Goal: Navigation & Orientation: Find specific page/section

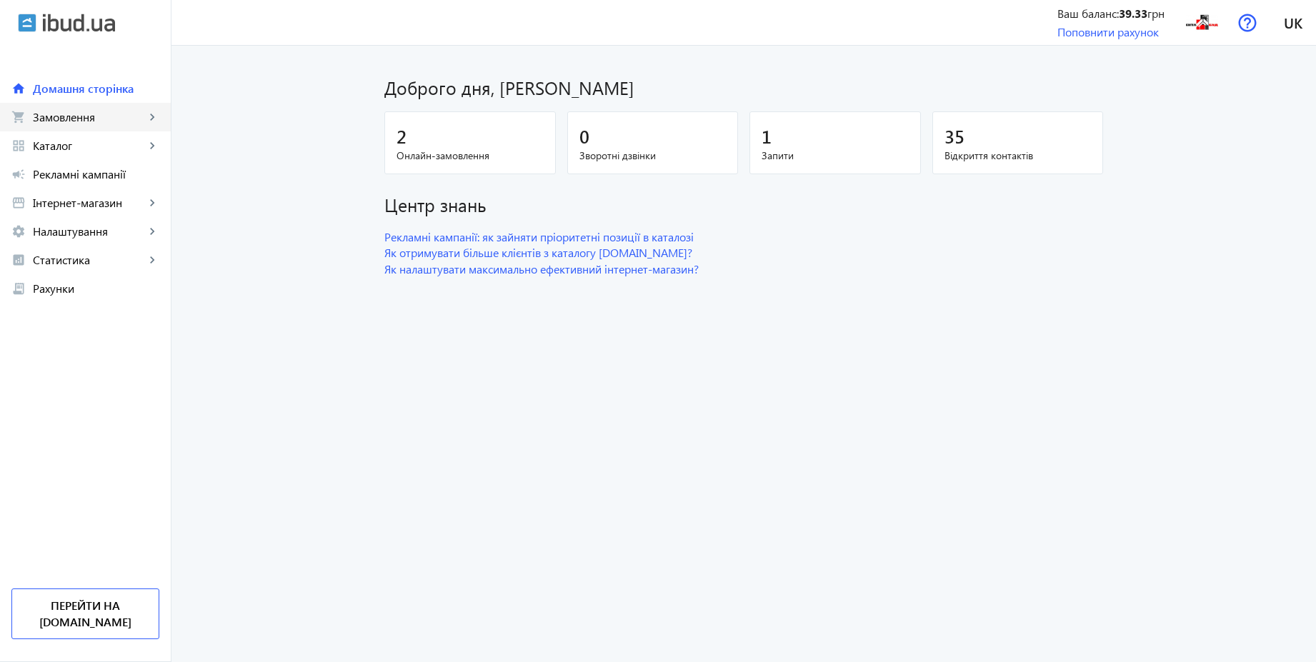
click at [113, 116] on span "Замовлення" at bounding box center [89, 117] width 112 height 14
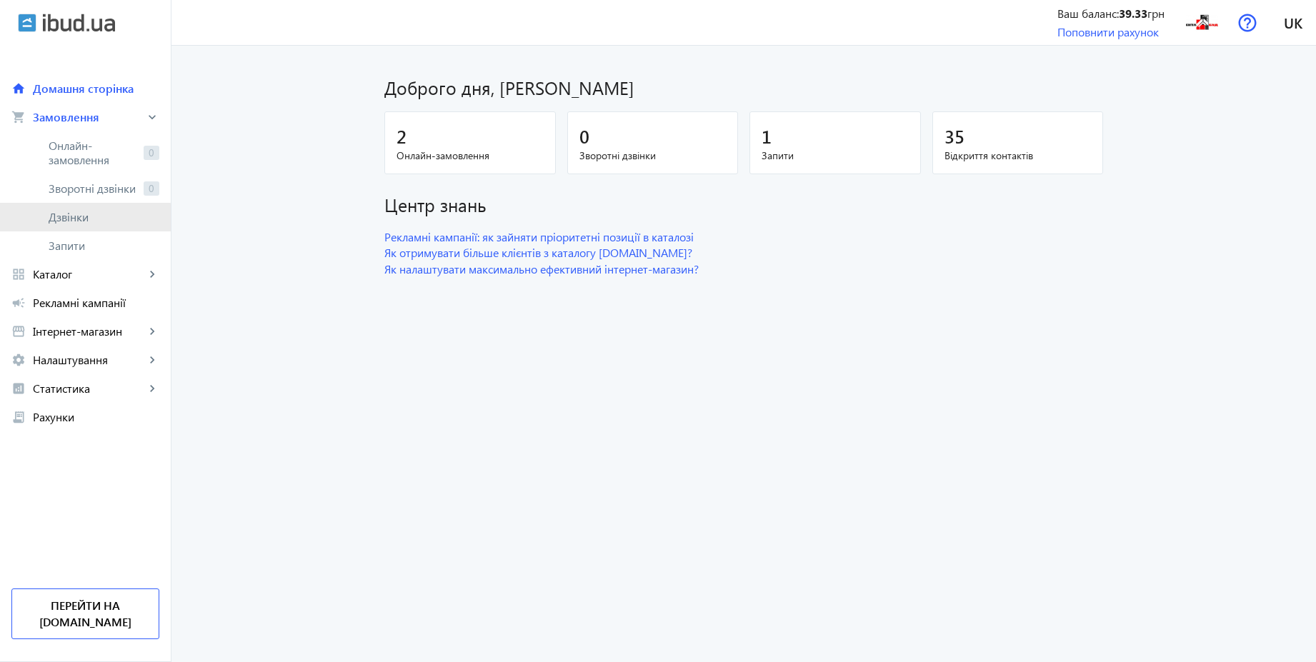
click at [72, 221] on span "Дзвінки" at bounding box center [104, 217] width 111 height 14
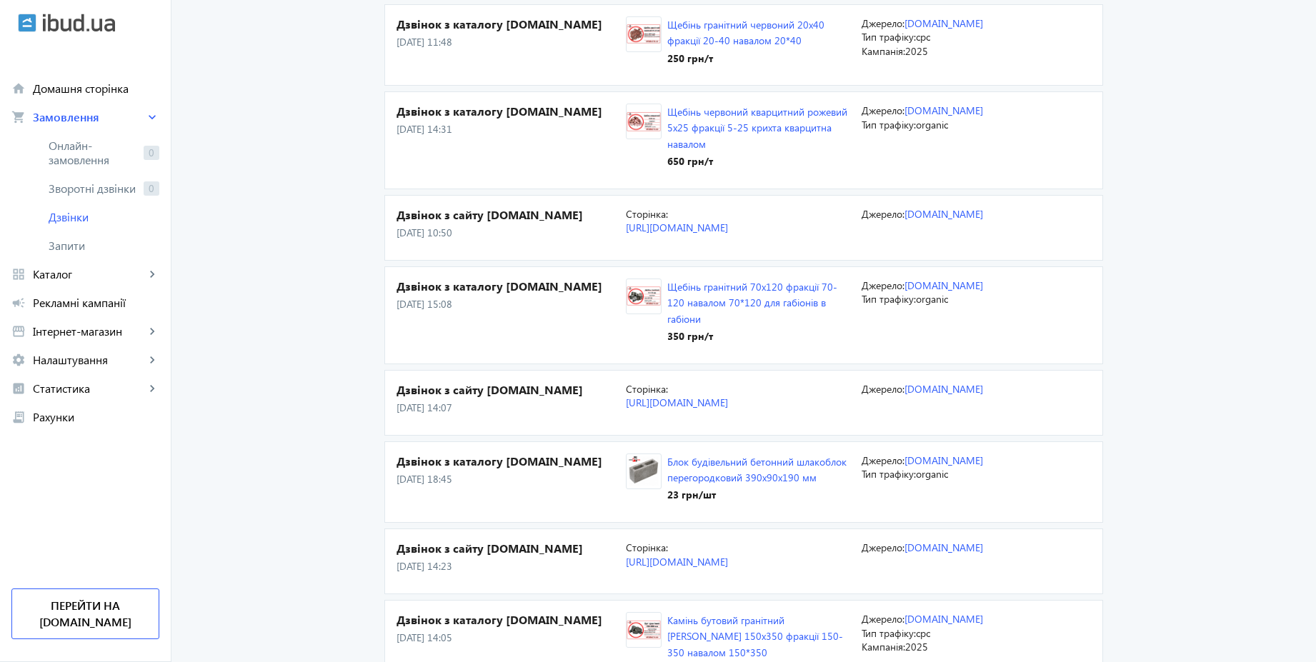
scroll to position [1114, 0]
click at [84, 392] on span "Статистика" at bounding box center [89, 388] width 112 height 14
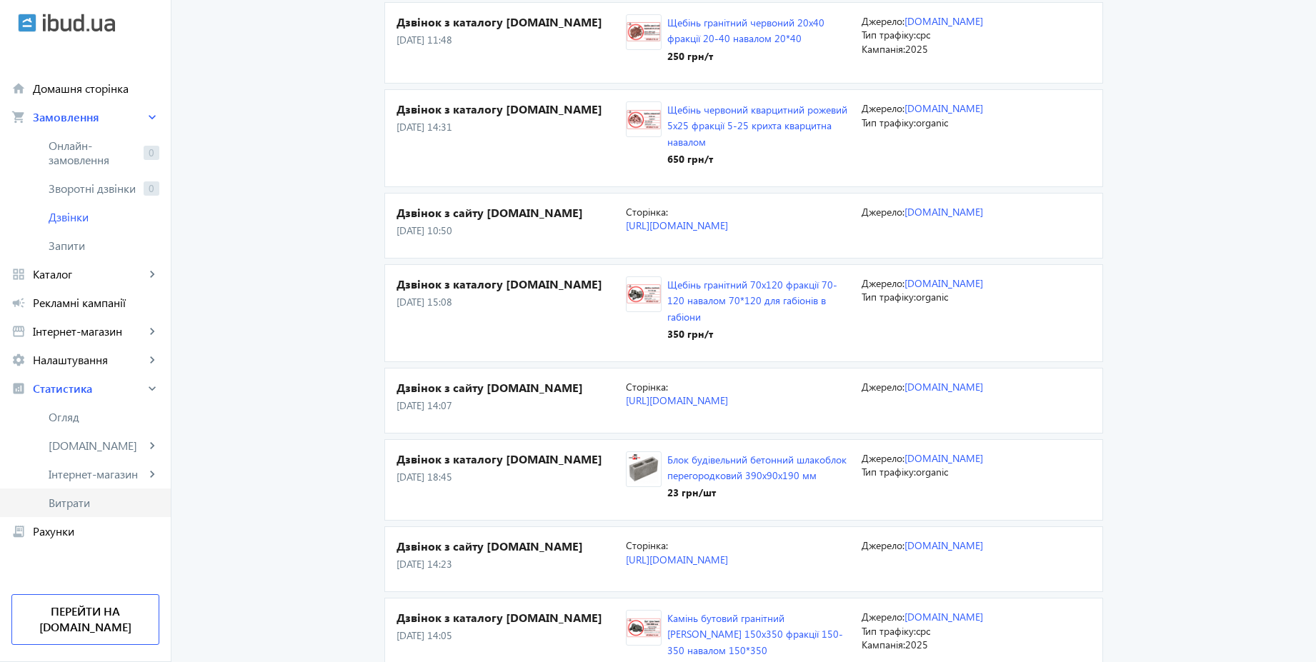
click at [79, 496] on span "Витрати" at bounding box center [104, 503] width 111 height 14
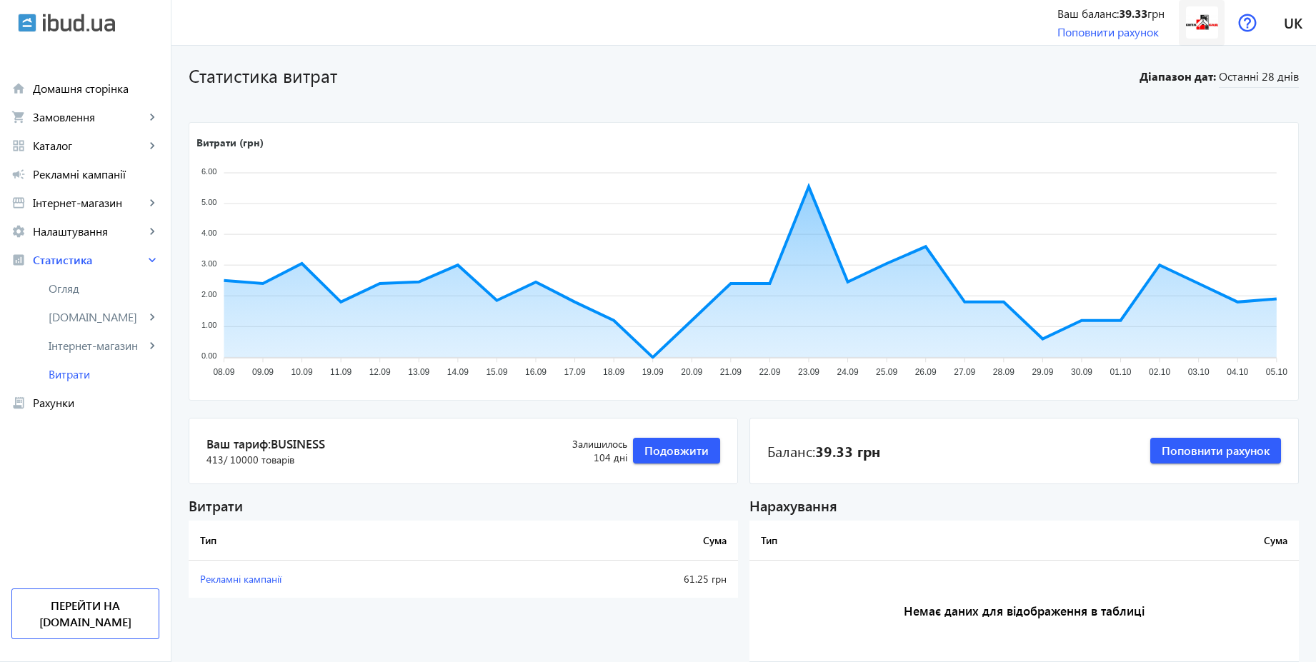
click at [1197, 31] on img at bounding box center [1202, 22] width 32 height 32
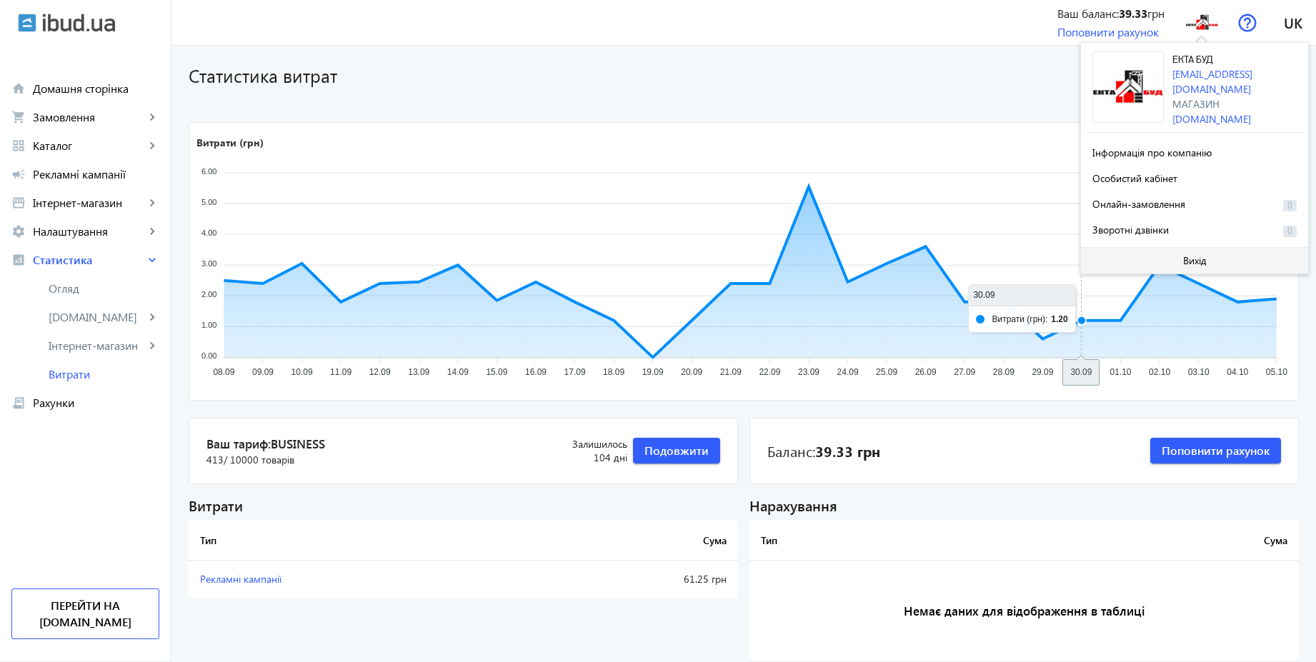
click at [1213, 256] on span at bounding box center [1194, 261] width 227 height 34
